Goal: Book appointment/travel/reservation

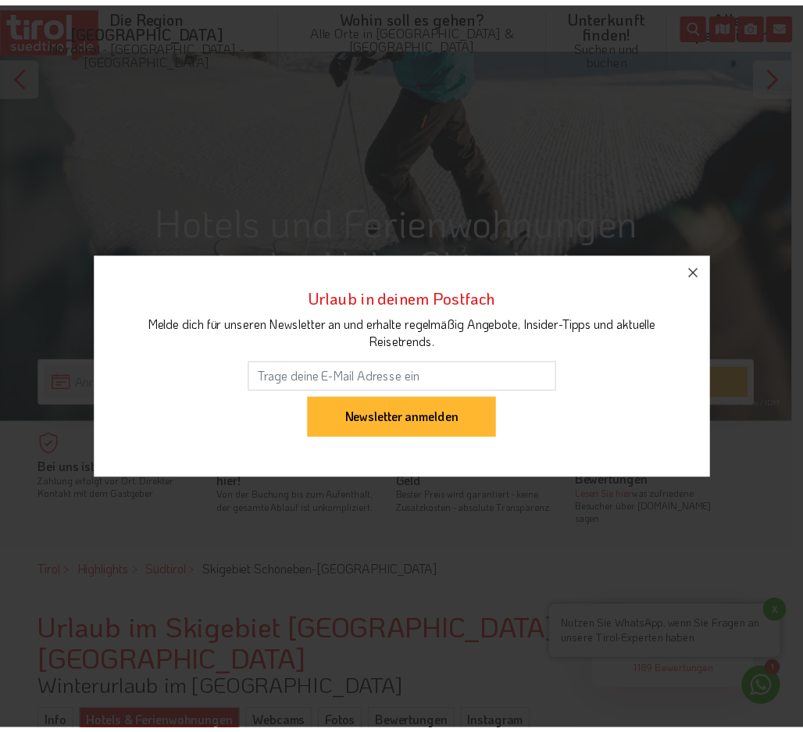
scroll to position [313, 0]
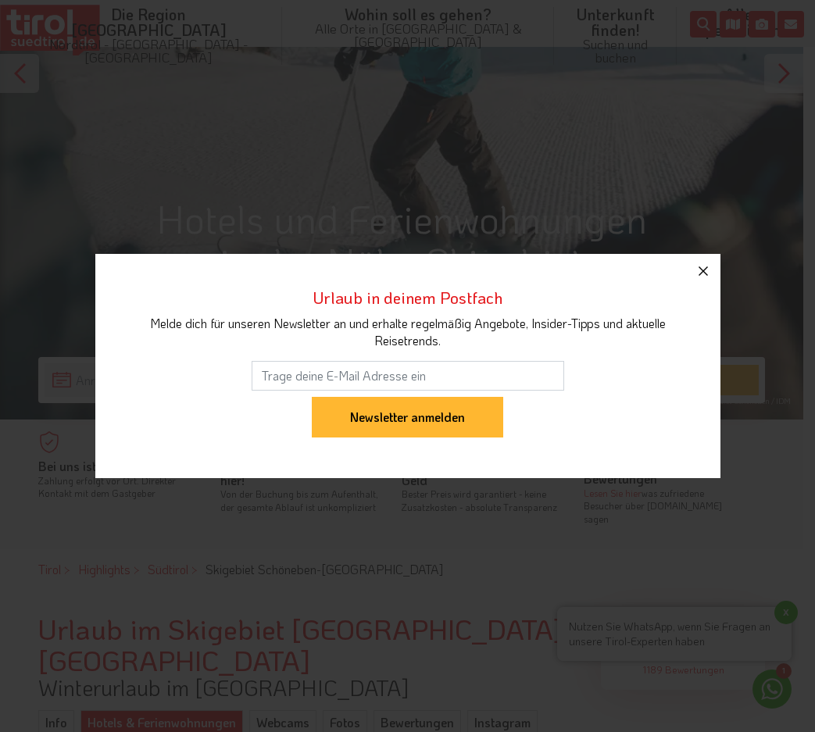
click at [699, 270] on icon "button" at bounding box center [703, 271] width 19 height 19
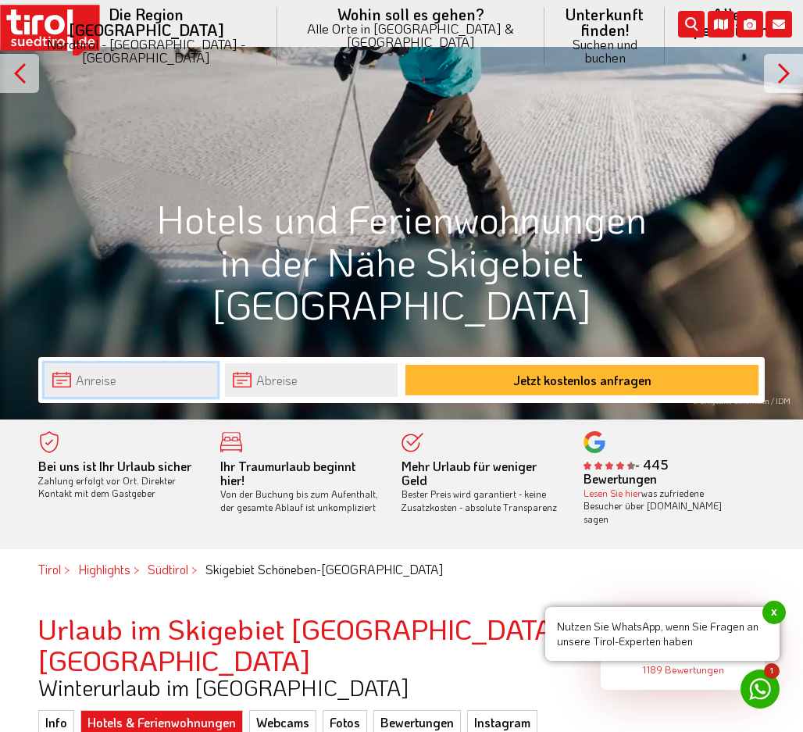
click at [146, 371] on input "text" at bounding box center [131, 380] width 173 height 34
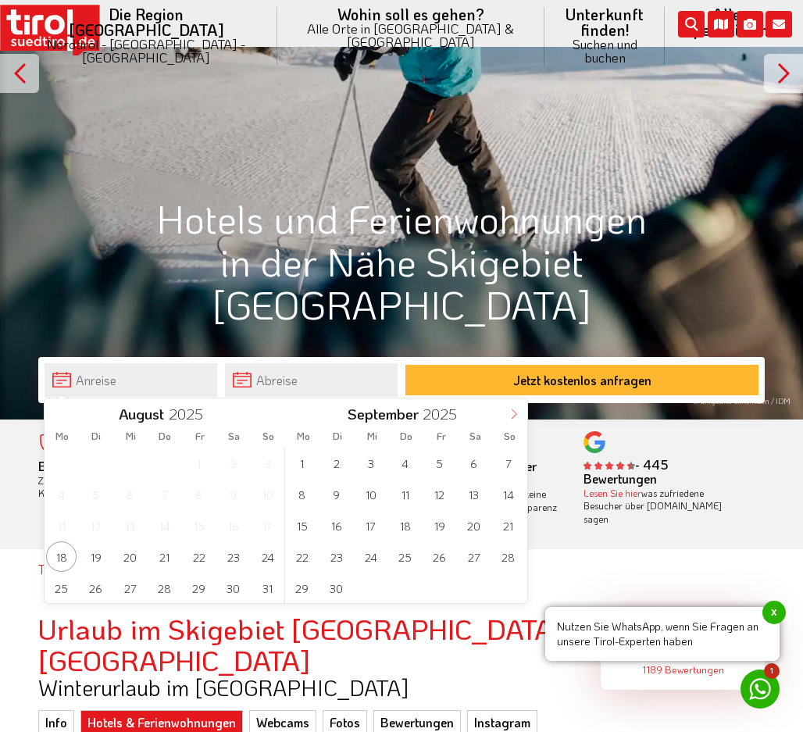
click at [515, 413] on icon at bounding box center [514, 414] width 11 height 11
click at [503, 555] on span "28" at bounding box center [508, 557] width 30 height 30
type input "[DATE]"
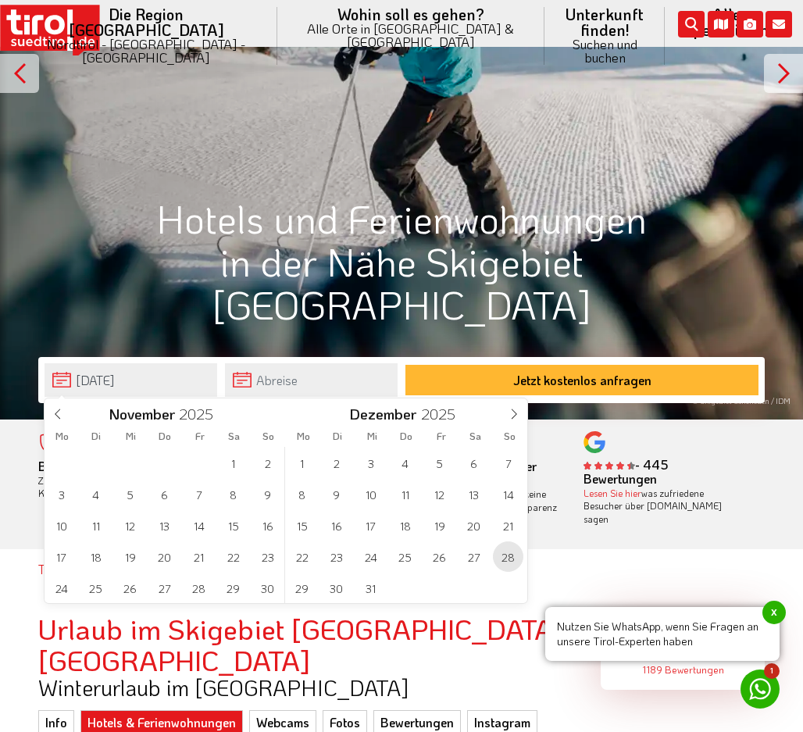
type input "2026"
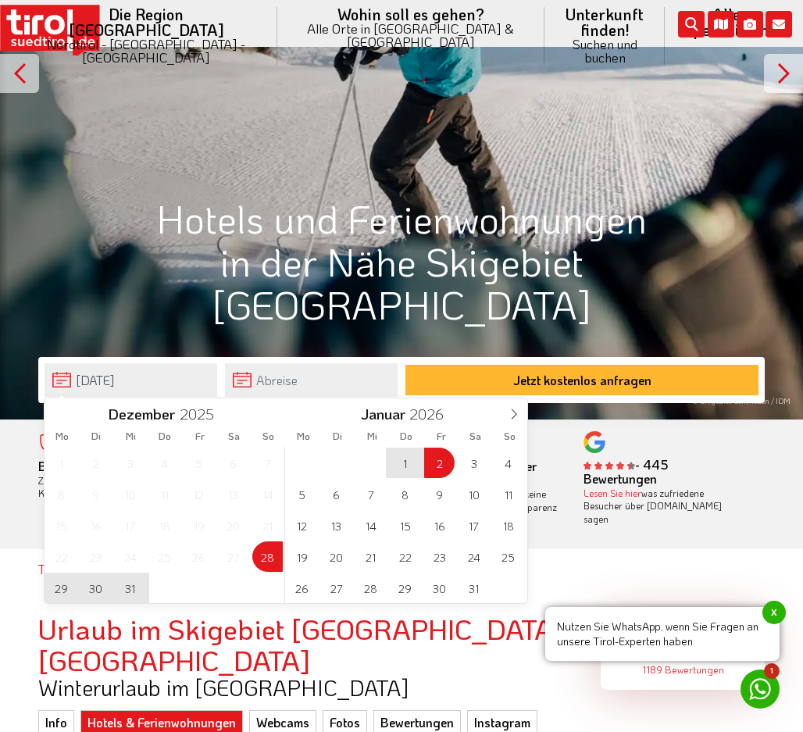
click at [451, 461] on span "2" at bounding box center [439, 463] width 30 height 30
type input "[DATE]"
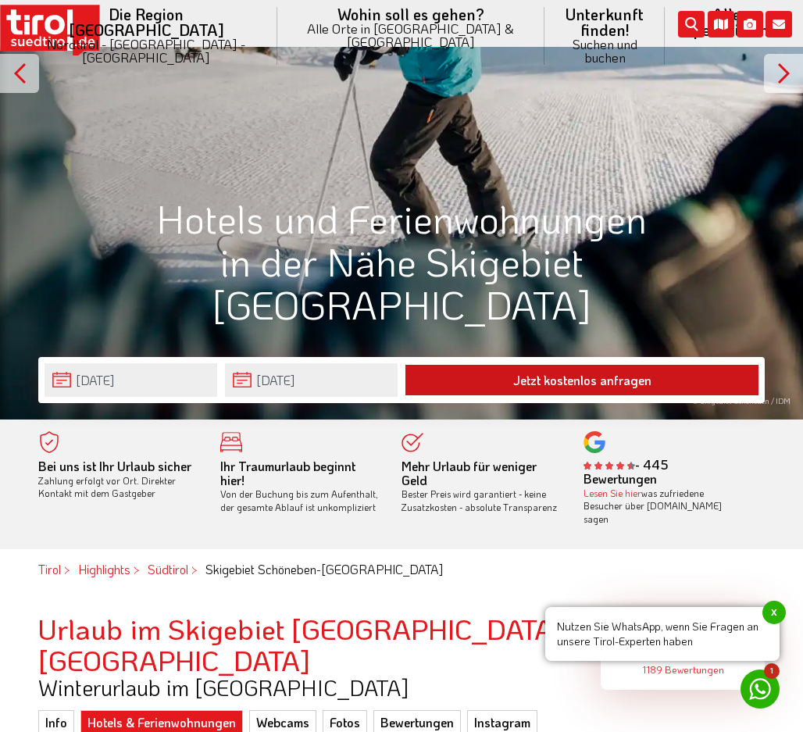
click at [492, 381] on button "Jetzt kostenlos anfragen" at bounding box center [582, 380] width 353 height 30
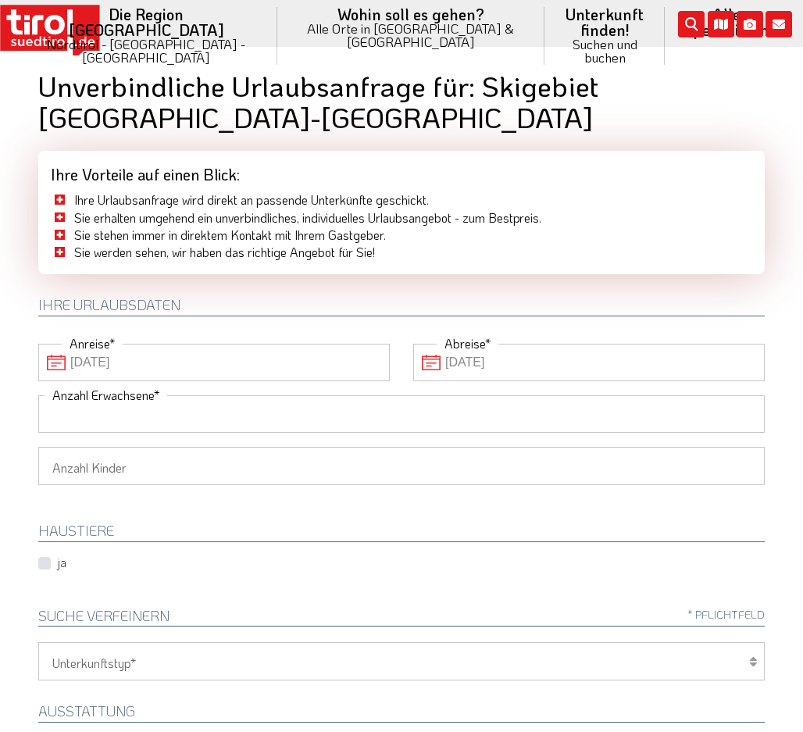
click at [150, 413] on input "Anzahl Erwachsene" at bounding box center [401, 414] width 727 height 38
type input "4"
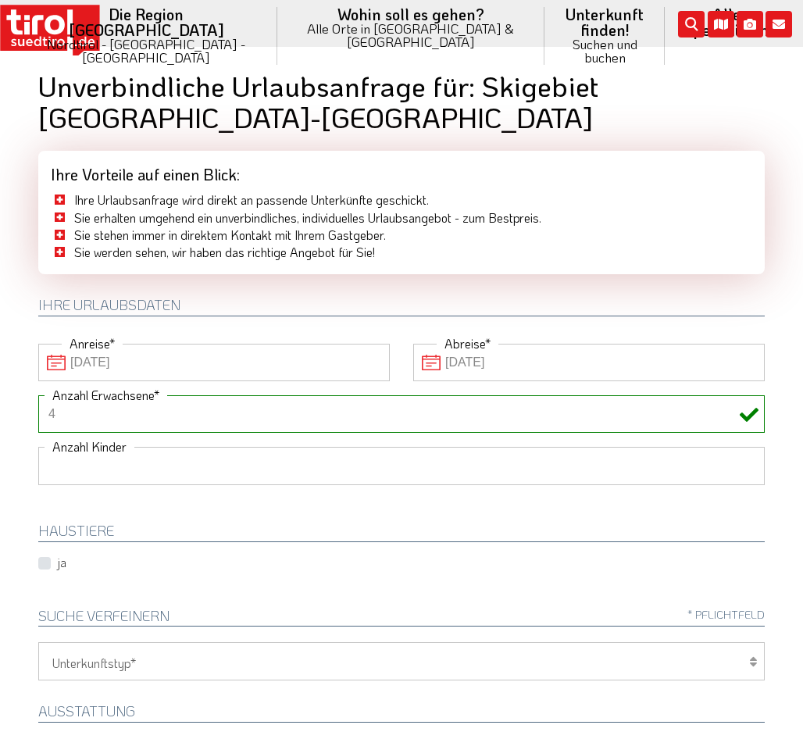
click at [143, 473] on select "1 2 3 4 5 6" at bounding box center [401, 466] width 727 height 38
select select "1"
click at [38, 447] on select "1 2 3 4 5 6" at bounding box center [401, 466] width 727 height 38
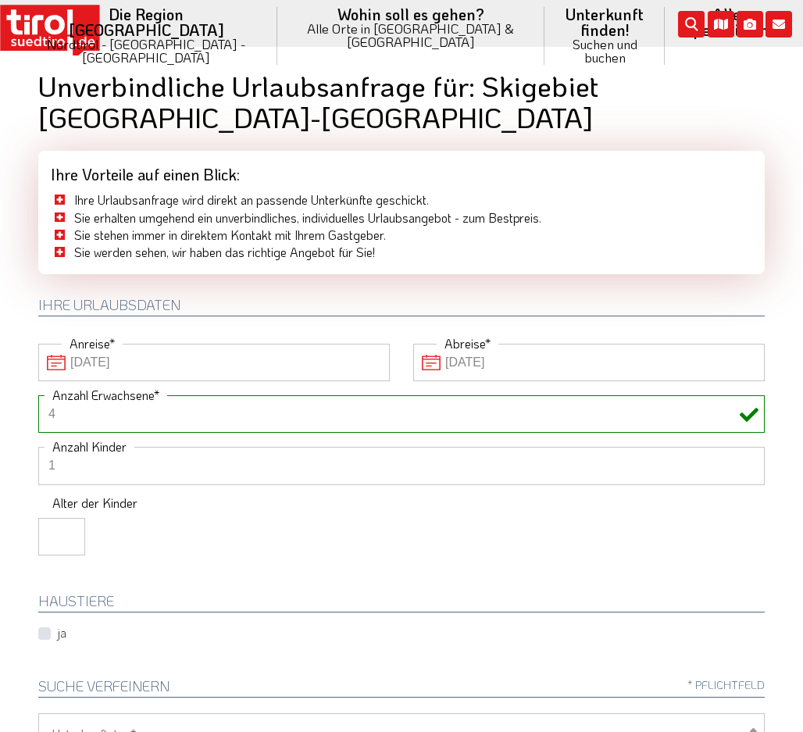
click at [56, 531] on input "number" at bounding box center [61, 537] width 47 height 38
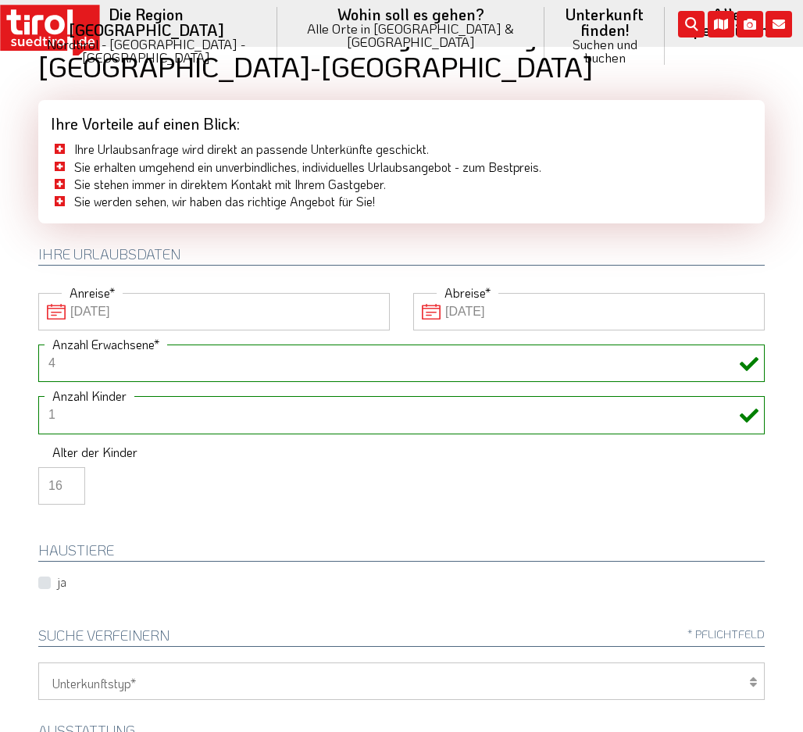
scroll to position [78, 0]
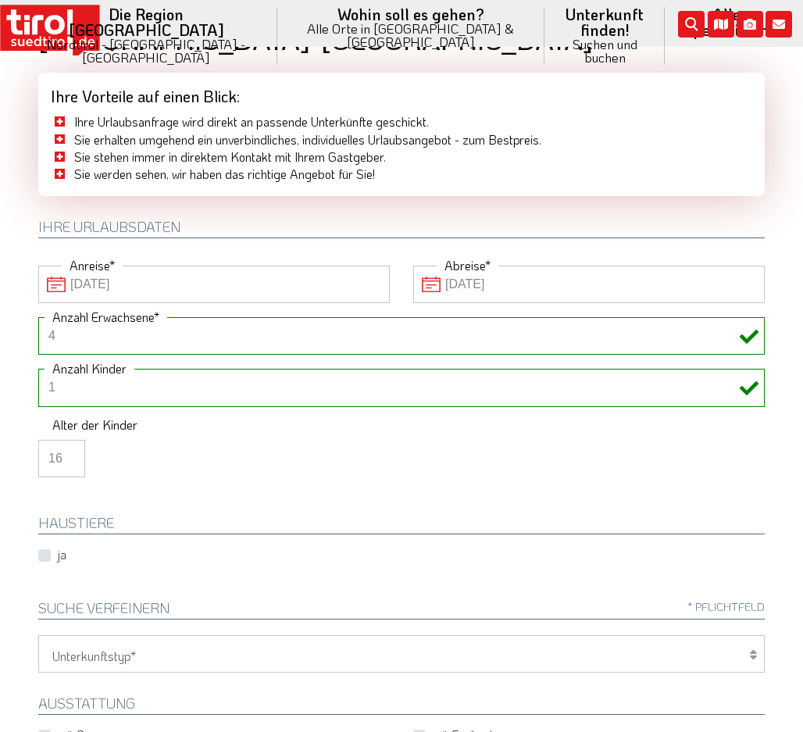
type input "16"
click at [57, 554] on label "ja" at bounding box center [61, 554] width 9 height 17
click at [45, 554] on input "ja" at bounding box center [60, 555] width 39 height 10
checkbox input "true"
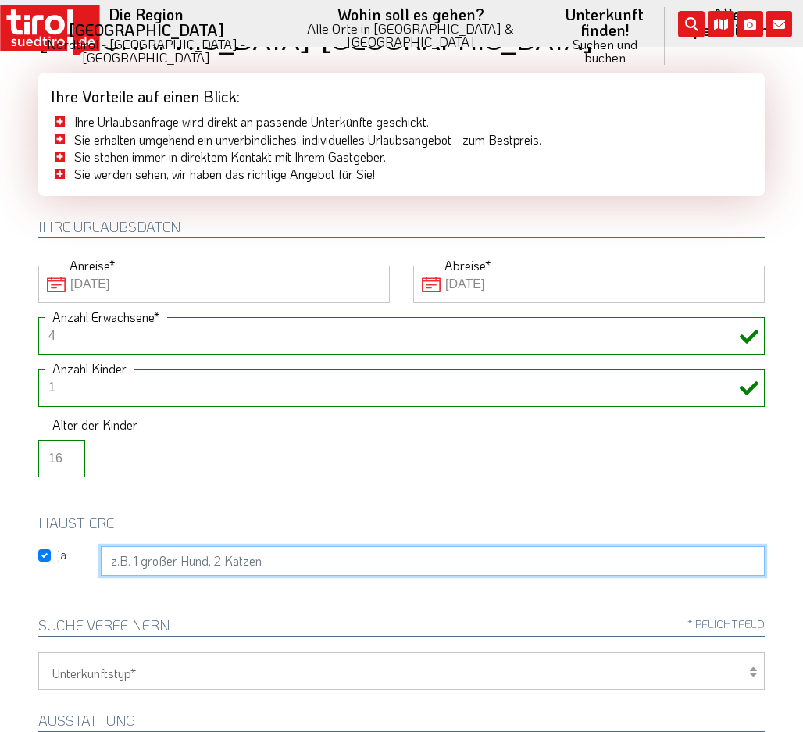
click at [190, 562] on input "text" at bounding box center [433, 561] width 664 height 30
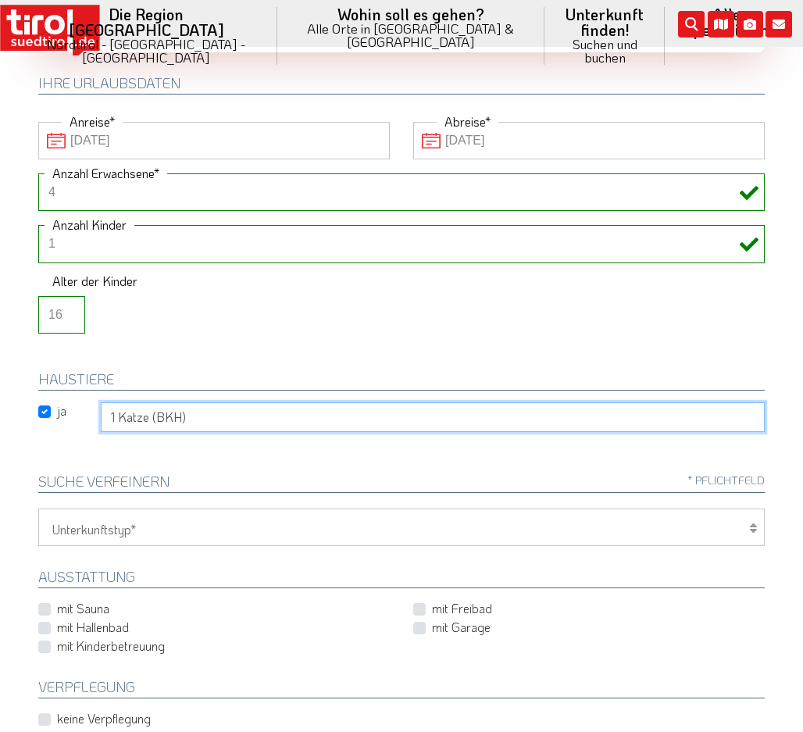
scroll to position [234, 0]
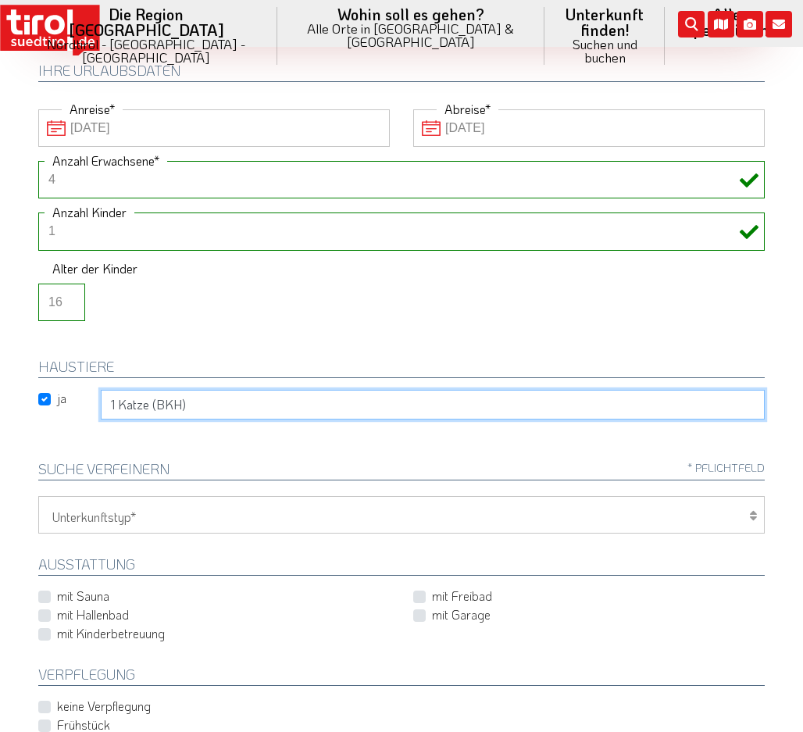
type input "1 Katze (BKH)"
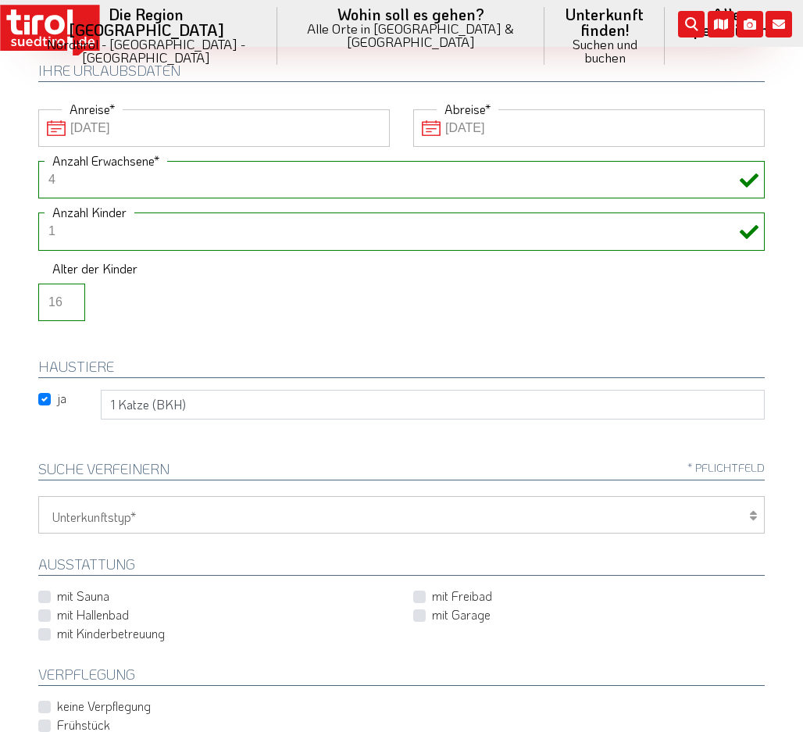
click at [251, 510] on select "Hotel 1-3 Sterne Hotel 4-5 Sterne Ferienwohnung Chalet/Ferienhaus Bauernhöfe" at bounding box center [401, 515] width 727 height 38
click at [38, 496] on select "Hotel 1-3 Sterne Hotel 4-5 Sterne Ferienwohnung Chalet/Ferienhaus Bauernhöfe" at bounding box center [401, 515] width 727 height 38
click at [174, 509] on select "Hotel 1-3 Sterne Hotel 4-5 Sterne Ferienwohnung Chalet/Ferienhaus Bauernhöfe" at bounding box center [401, 515] width 727 height 38
select select "3"
click at [38, 496] on select "Hotel 1-3 Sterne Hotel 4-5 Sterne Ferienwohnung Chalet/Ferienhaus Bauernhöfe" at bounding box center [401, 515] width 727 height 38
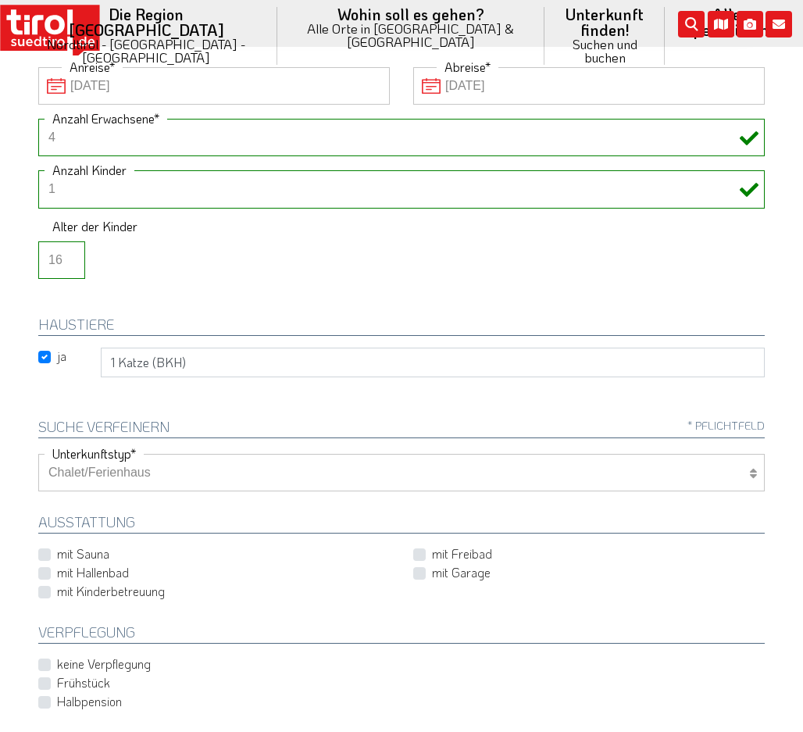
scroll to position [313, 0]
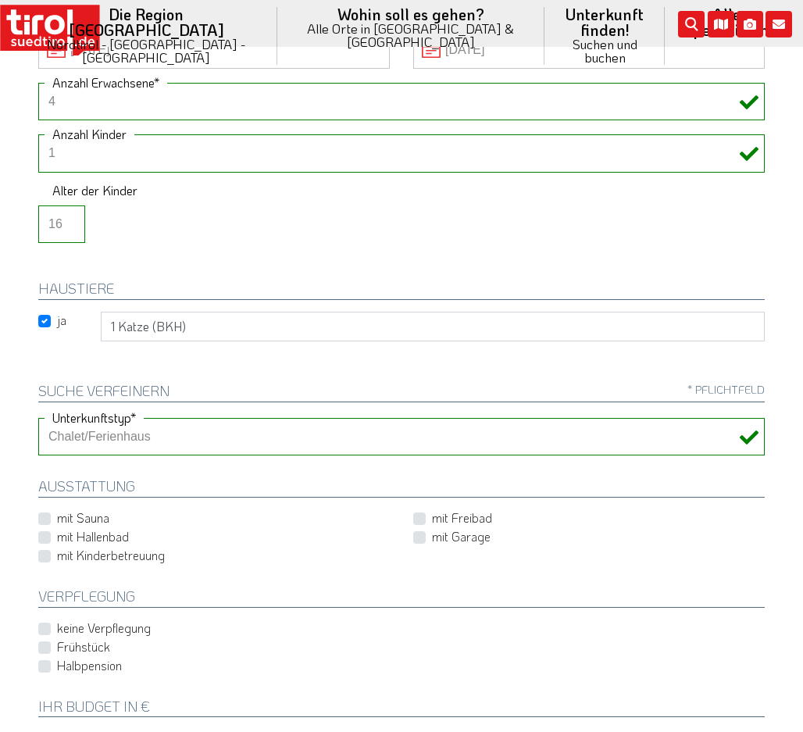
click at [57, 516] on label "mit Sauna" at bounding box center [83, 518] width 52 height 17
click at [45, 516] on input "mit Sauna" at bounding box center [217, 518] width 352 height 10
checkbox input "true"
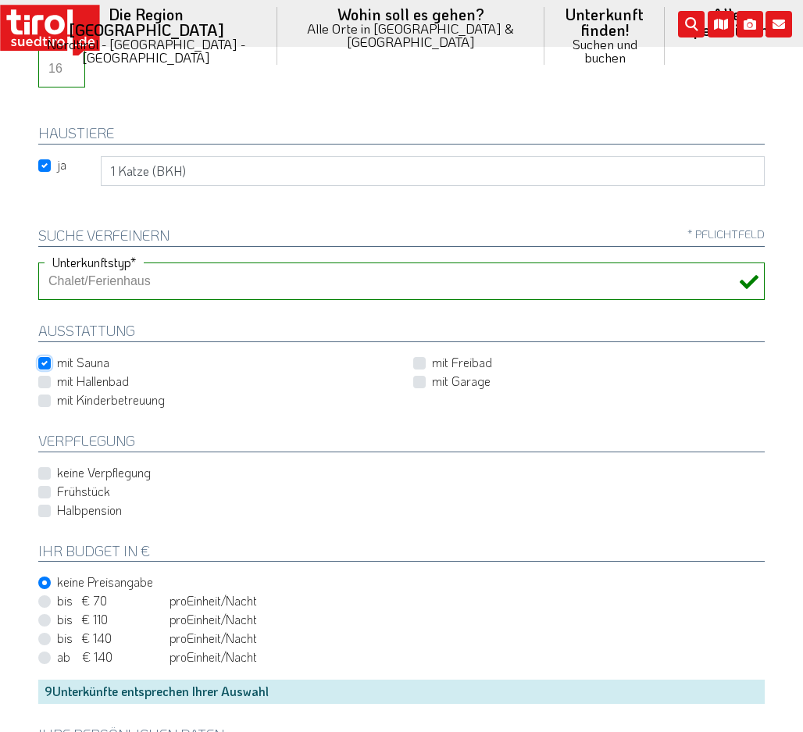
scroll to position [469, 0]
click at [57, 470] on label "keine Verpflegung" at bounding box center [104, 471] width 94 height 17
click at [47, 470] on input "keine Verpflegung" at bounding box center [217, 472] width 352 height 10
checkbox input "true"
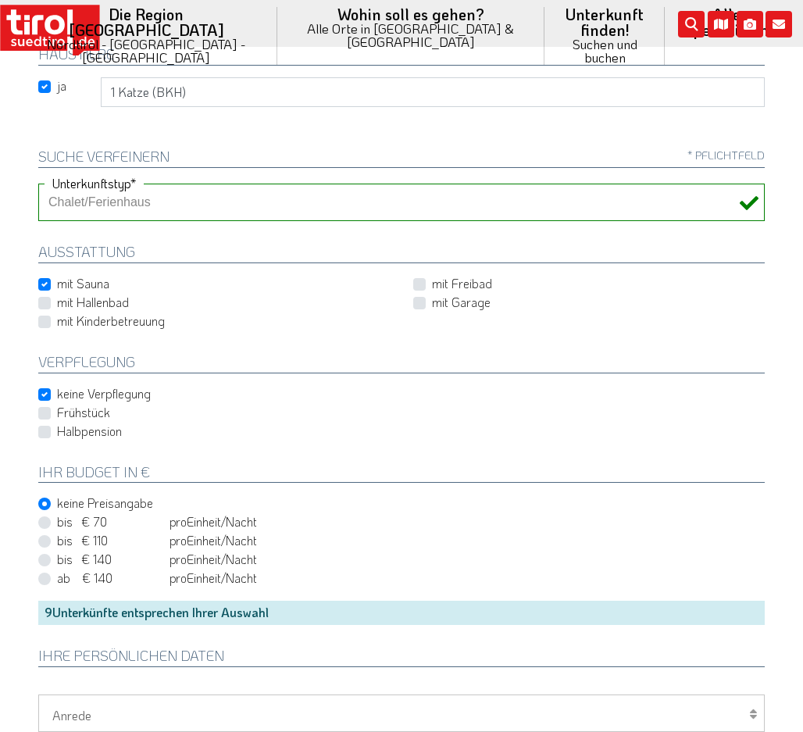
click at [57, 519] on label "bis € 70 bis CHF 65 pro Person Einheit /Nacht" at bounding box center [157, 521] width 200 height 17
click at [45, 519] on input "bis € 70 bis CHF 65 pro Person Einheit /Nacht" at bounding box center [404, 522] width 727 height 10
radio input "true"
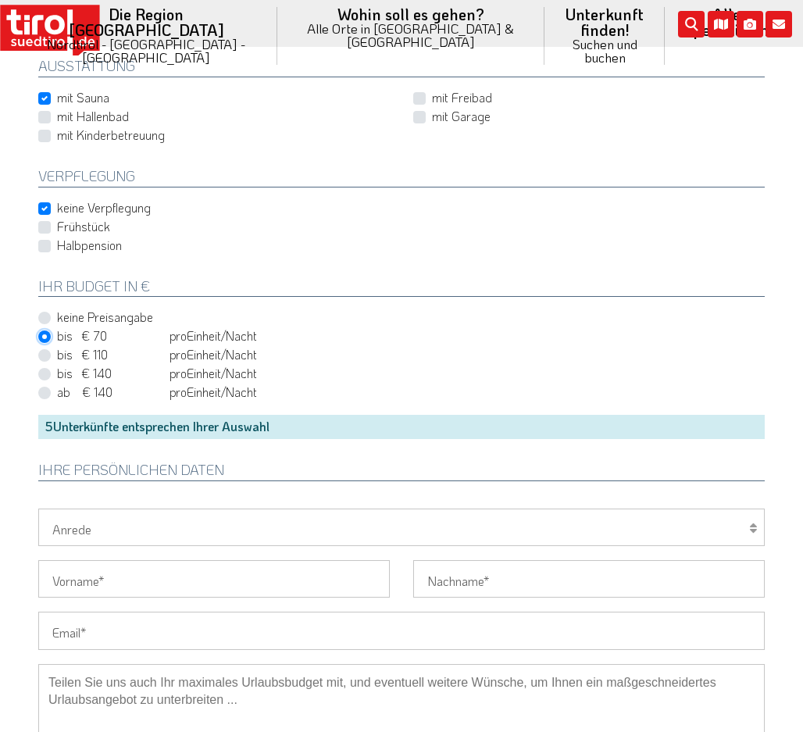
scroll to position [782, 0]
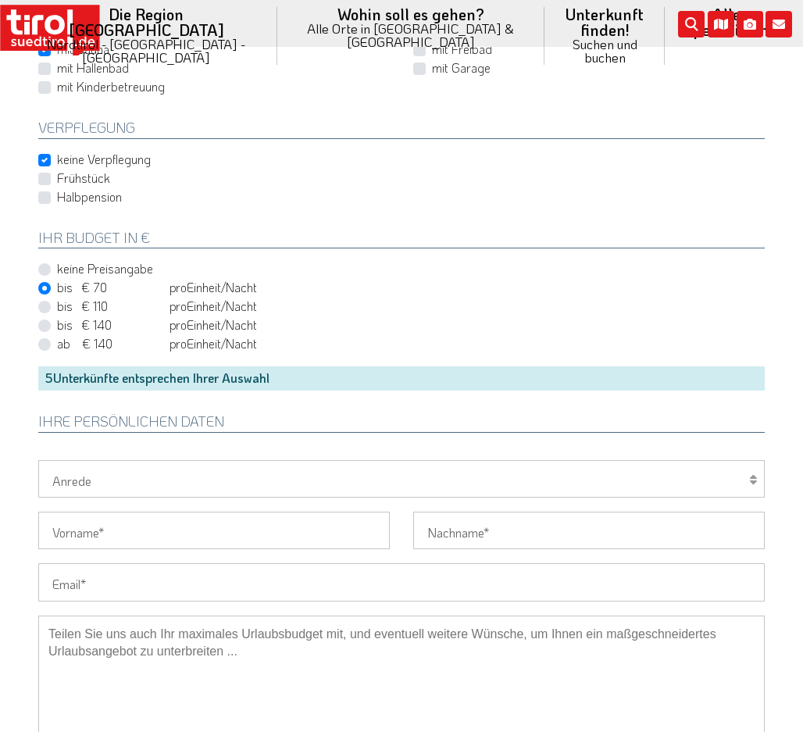
click at [288, 529] on input "Vorname" at bounding box center [214, 531] width 352 height 38
type input "Olesya"
click at [501, 524] on input "Nachname" at bounding box center [589, 531] width 352 height 38
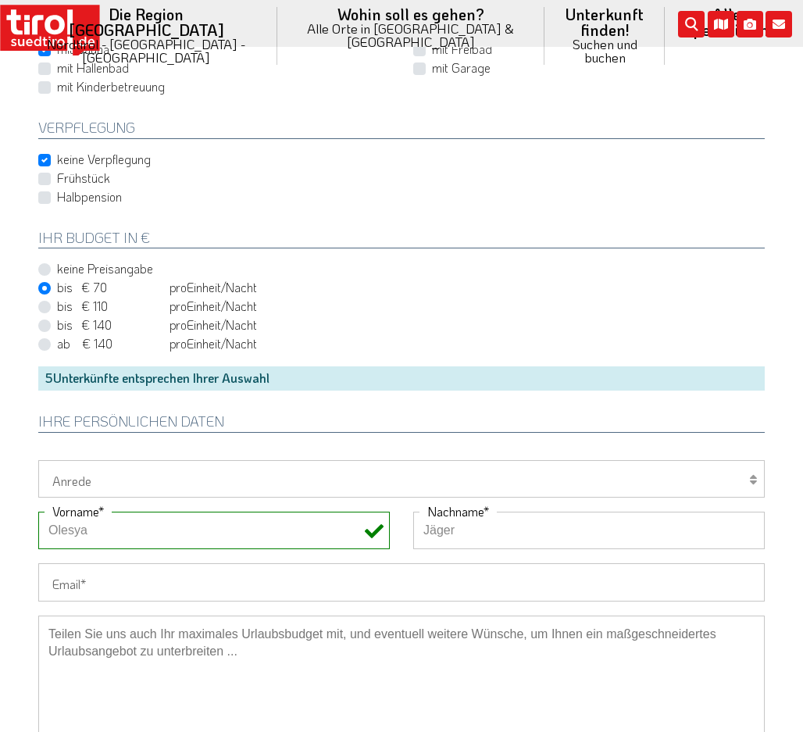
type input "Jäger"
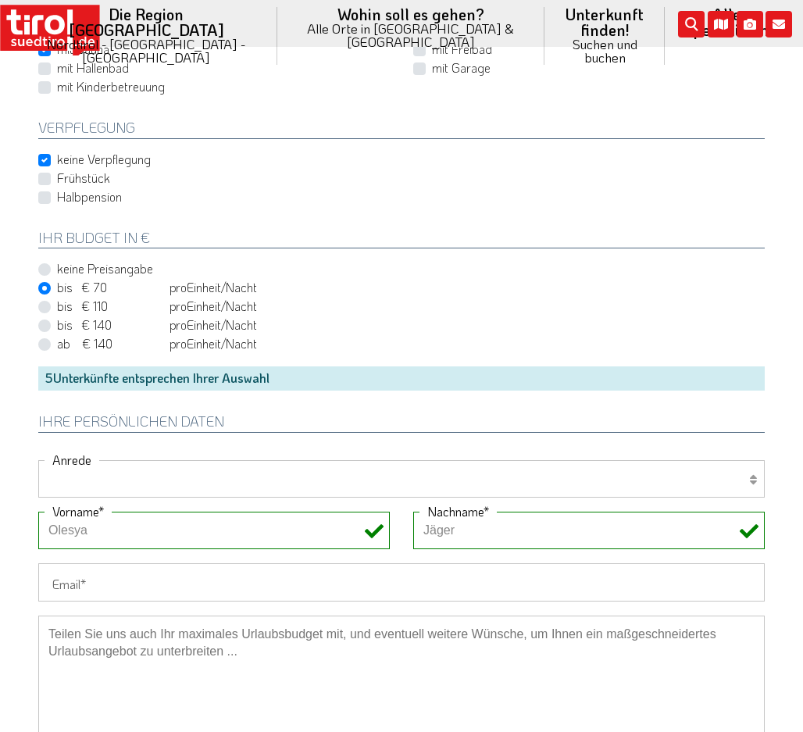
click at [452, 474] on select "Herr Frau Familie" at bounding box center [401, 479] width 727 height 38
select select "Frau"
click at [38, 460] on select "Herr Frau Familie" at bounding box center [401, 479] width 727 height 38
click at [140, 579] on input "Email" at bounding box center [401, 582] width 727 height 38
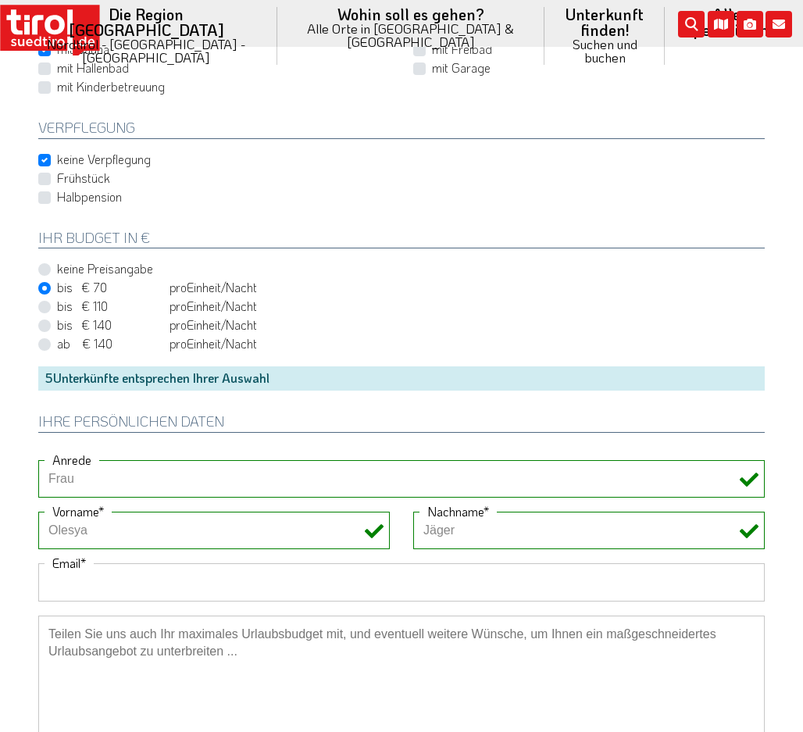
type input "[EMAIL_ADDRESS][DOMAIN_NAME]"
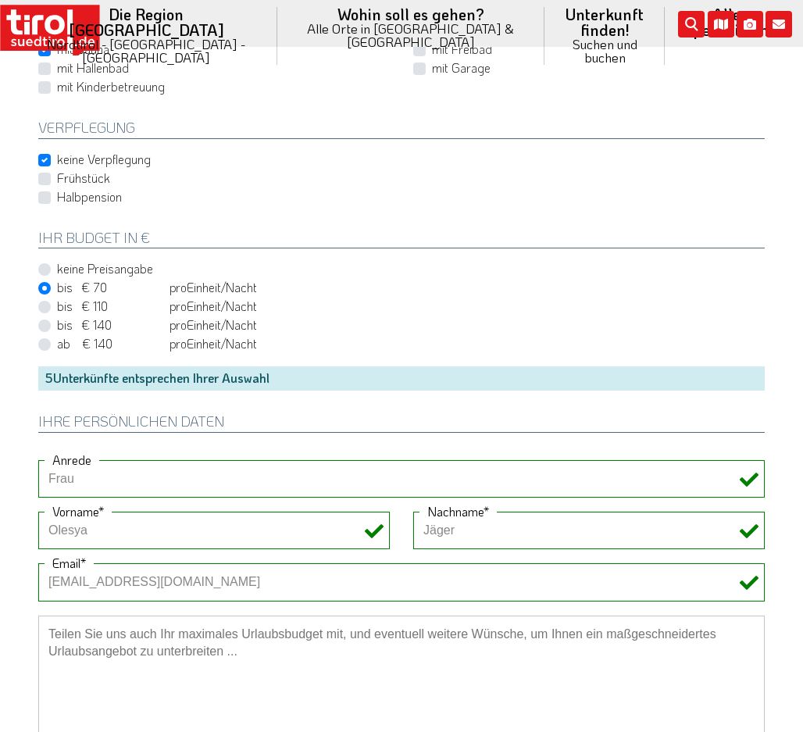
click at [303, 659] on textarea at bounding box center [401, 694] width 727 height 156
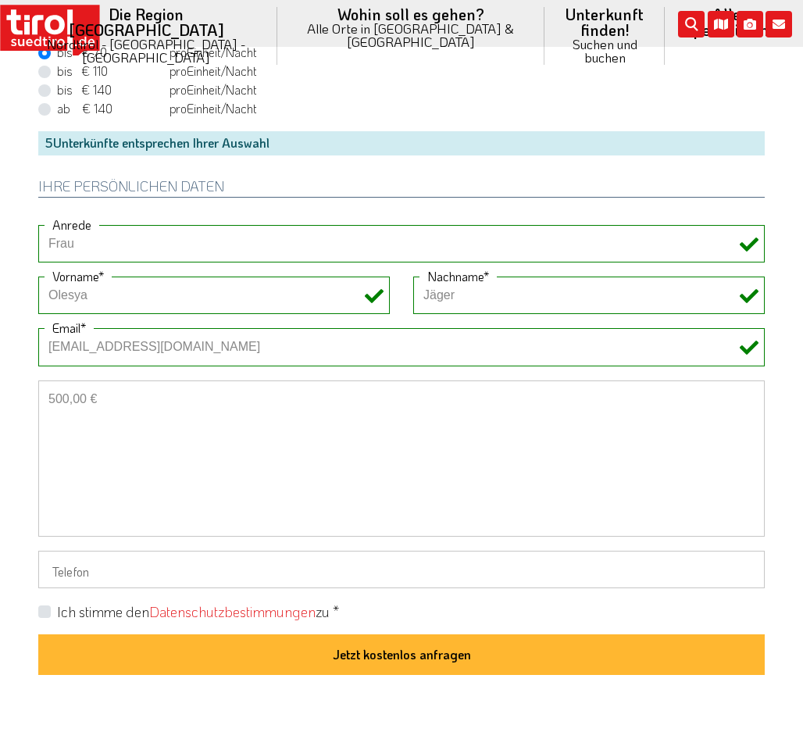
scroll to position [1094, 0]
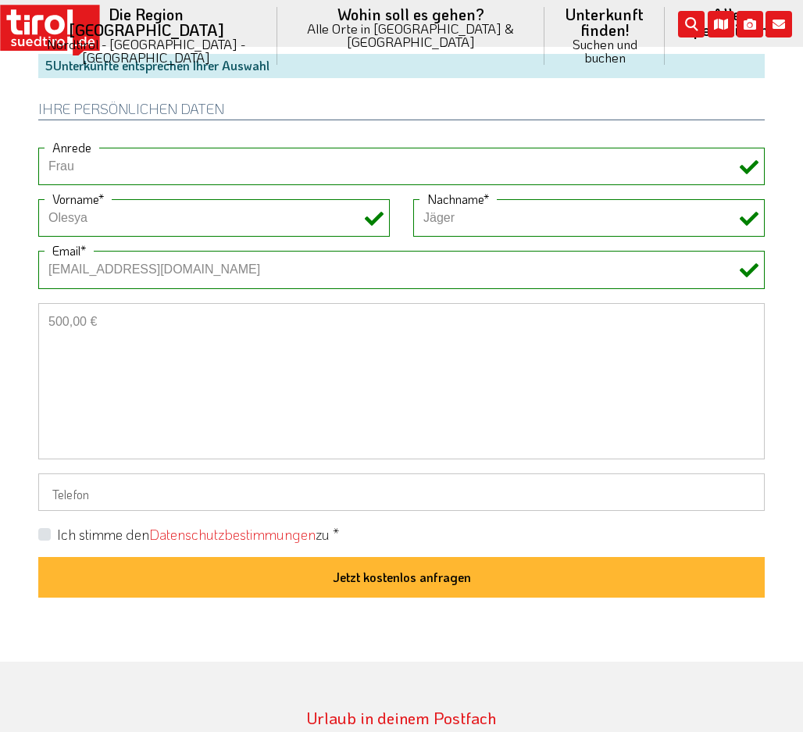
type textarea "500,00 €"
click at [57, 533] on label "Ich stimme den Datenschutzbestimmungen zu *" at bounding box center [198, 535] width 282 height 20
click at [45, 533] on input "Ich stimme den Datenschutzbestimmungen zu *" at bounding box center [404, 534] width 727 height 10
checkbox input "true"
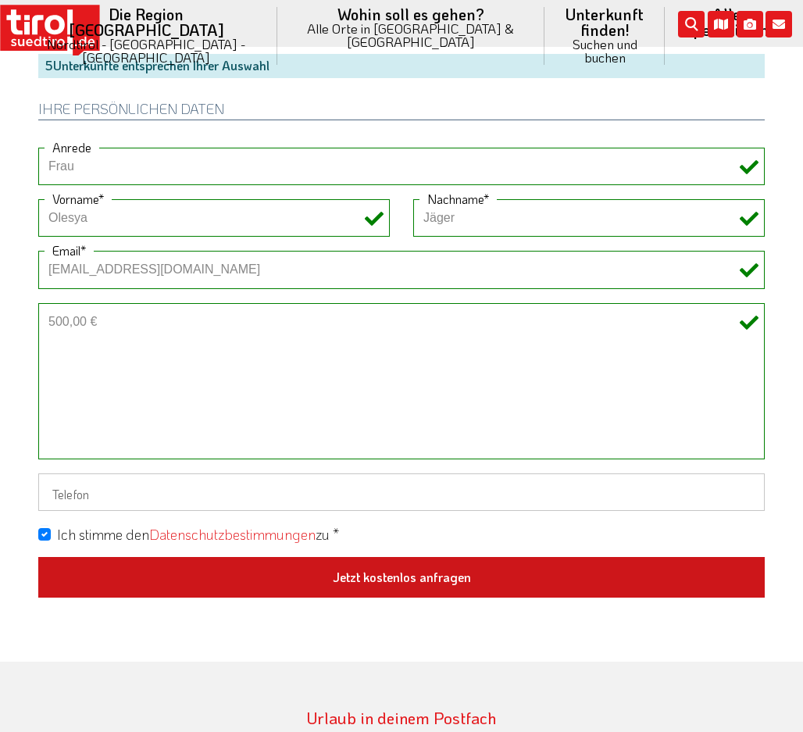
click at [258, 581] on button "Jetzt kostenlos anfragen" at bounding box center [401, 577] width 727 height 41
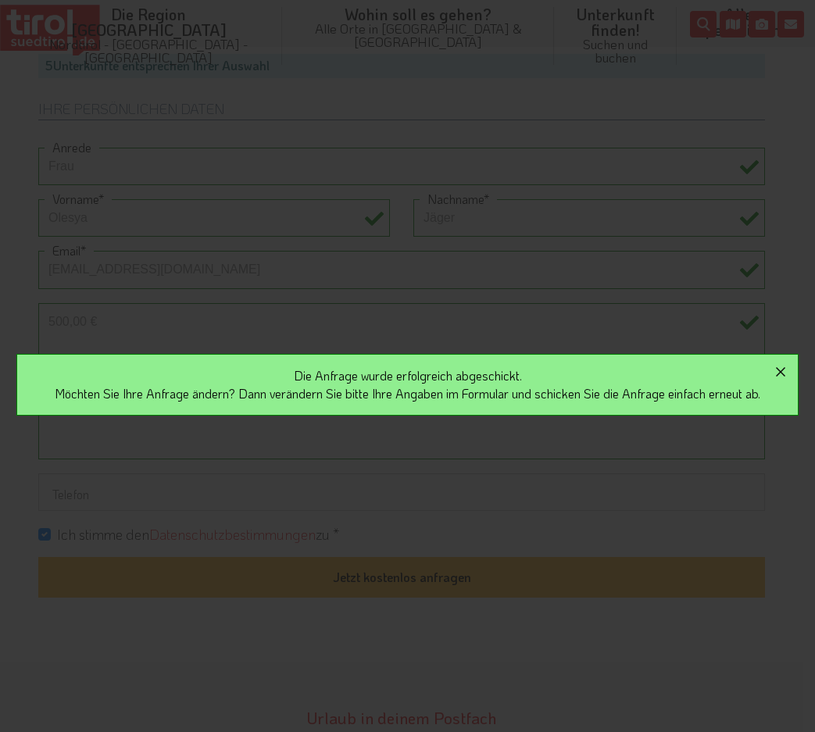
click at [785, 371] on icon "button" at bounding box center [780, 371] width 9 height 9
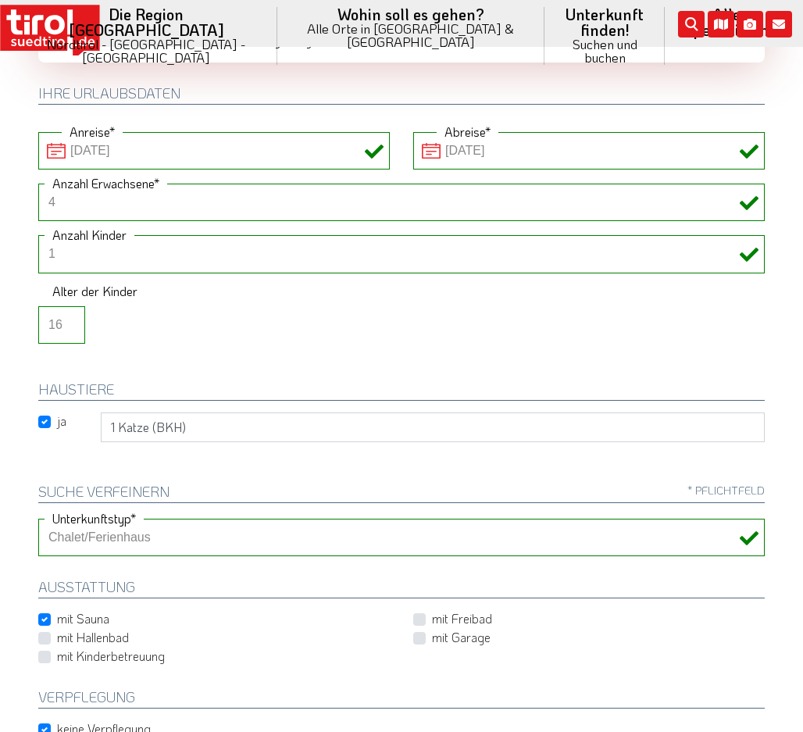
scroll to position [0, 0]
